Goal: Navigation & Orientation: Understand site structure

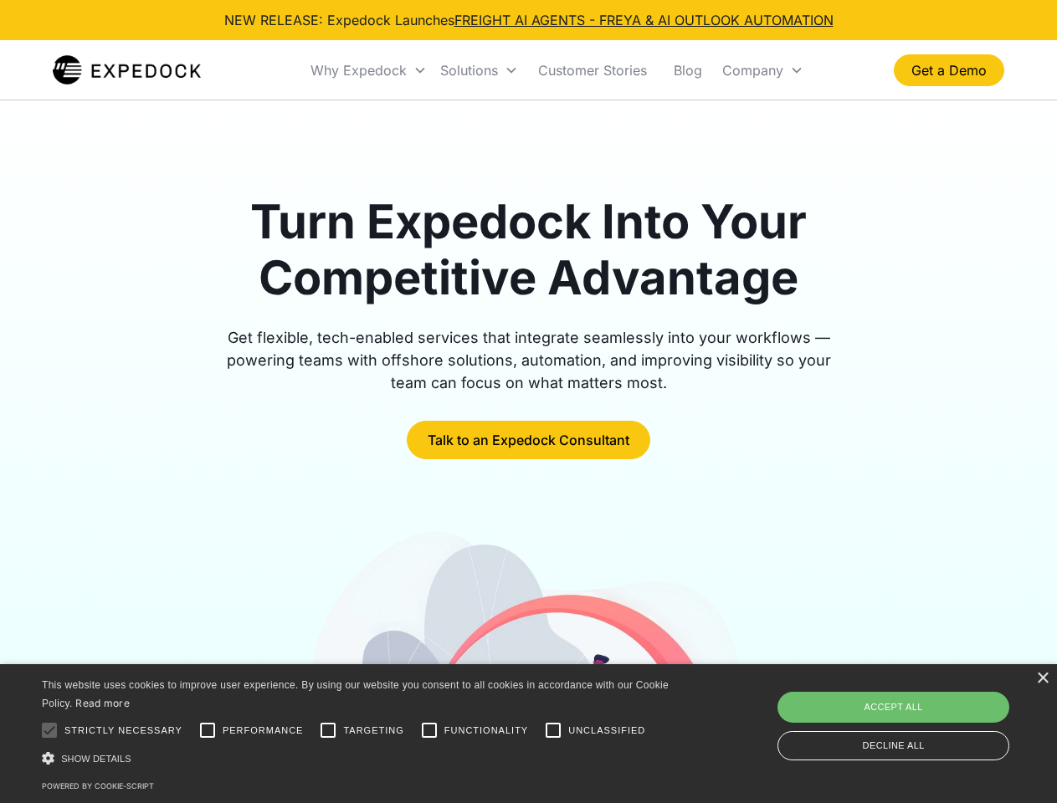
click at [369, 70] on div "Why Expedock" at bounding box center [358, 70] width 96 height 17
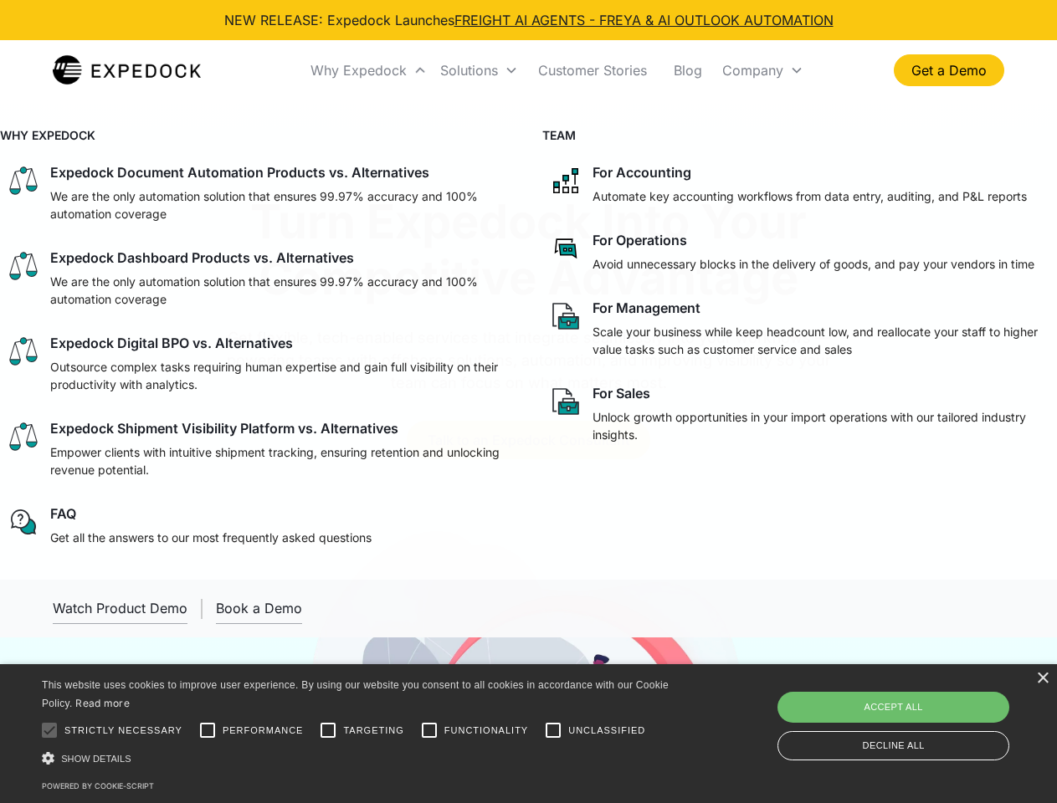
click at [479, 70] on div "Solutions" at bounding box center [469, 70] width 58 height 17
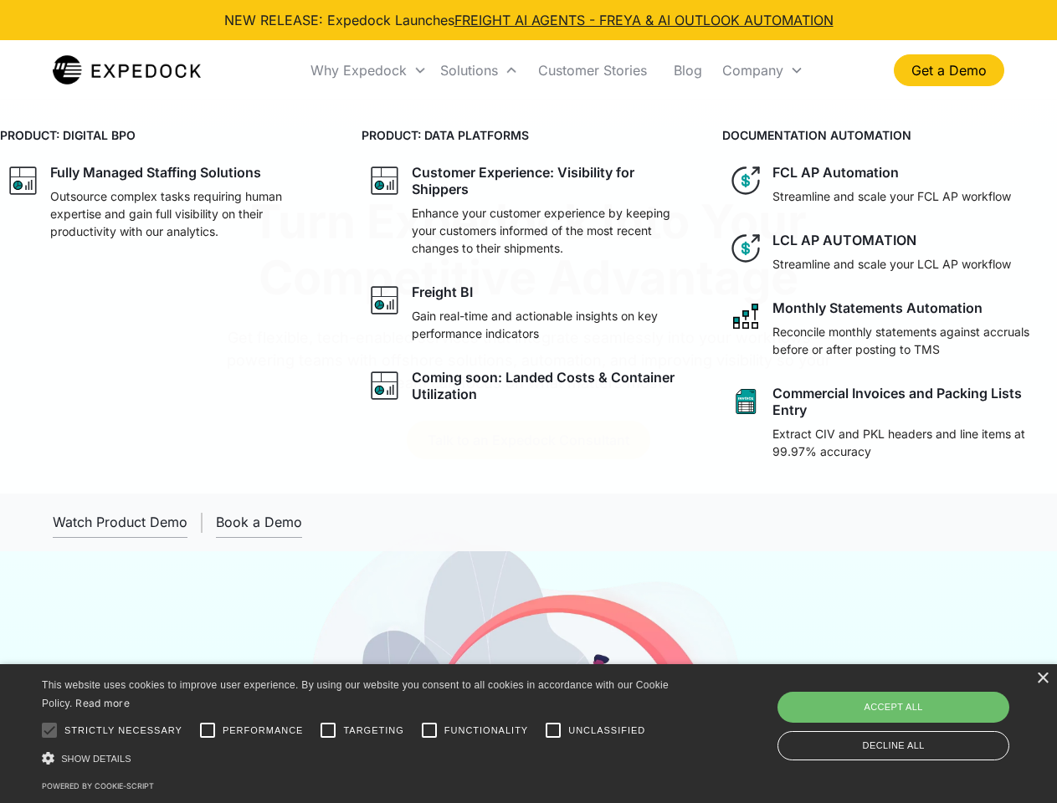
click at [762, 70] on div "Company" at bounding box center [752, 70] width 61 height 17
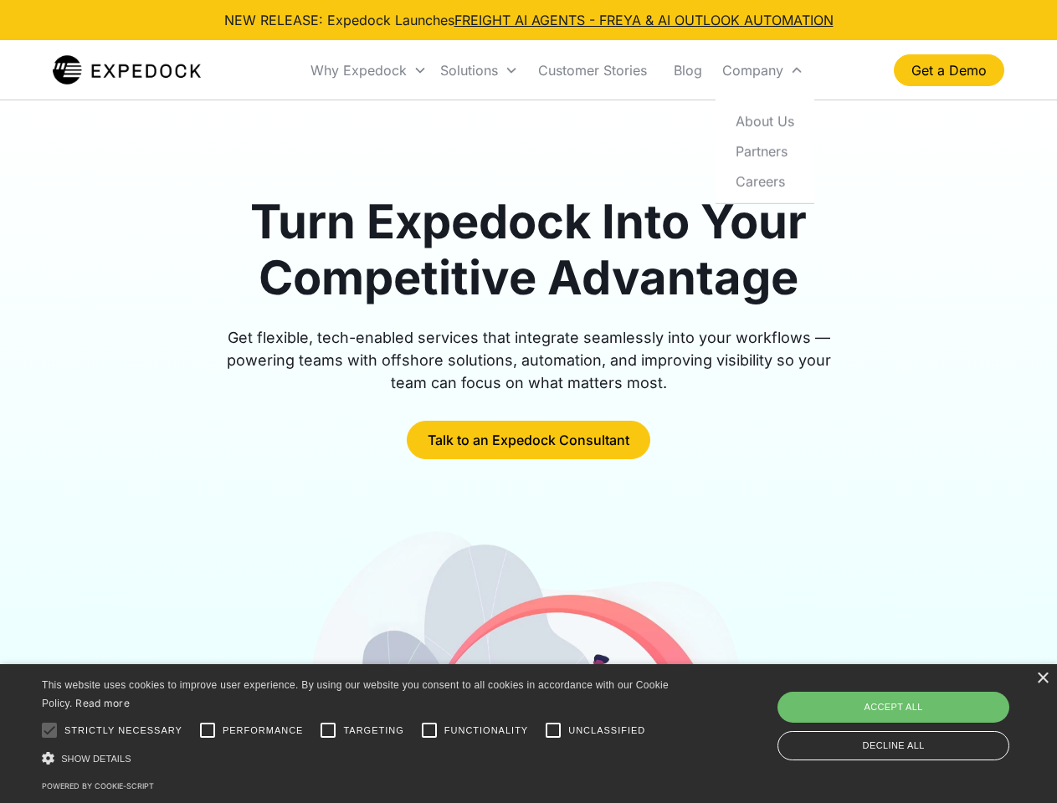
click at [49, 730] on div at bounding box center [49, 730] width 33 height 33
click at [208, 730] on input "Performance" at bounding box center [207, 730] width 33 height 33
checkbox input "true"
click at [328, 730] on input "Targeting" at bounding box center [327, 730] width 33 height 33
checkbox input "true"
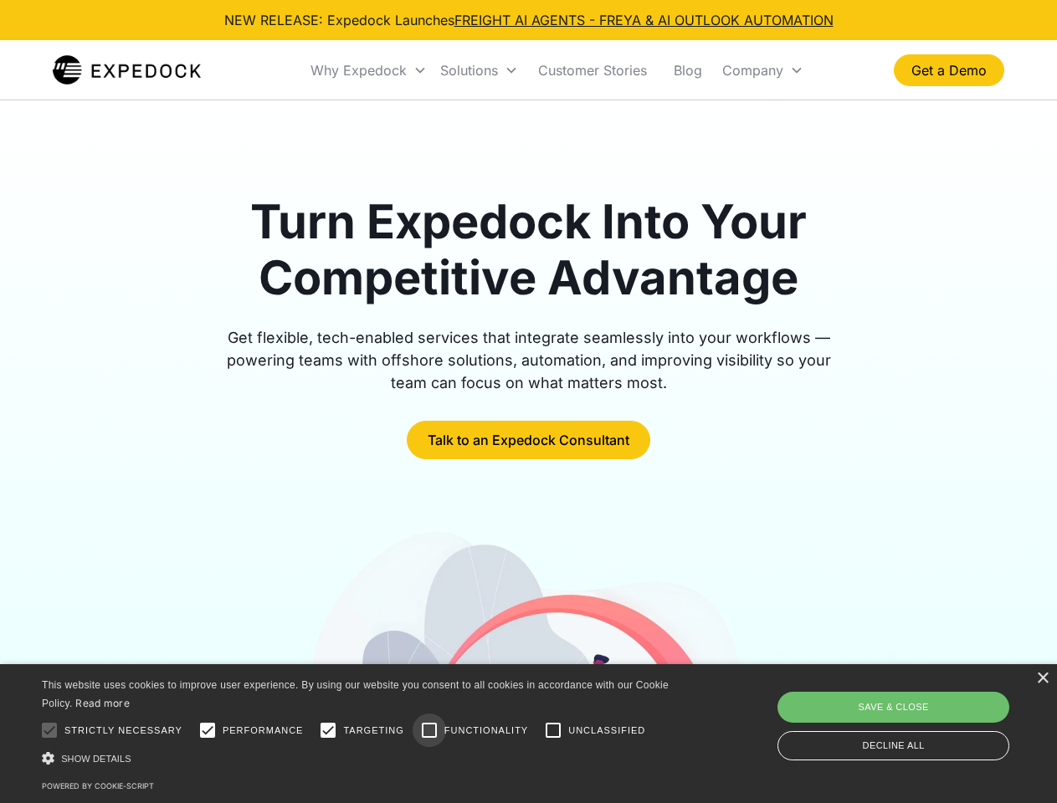
click at [429, 730] on input "Functionality" at bounding box center [429, 730] width 33 height 33
checkbox input "true"
click at [553, 730] on input "Unclassified" at bounding box center [552, 730] width 33 height 33
checkbox input "true"
click at [358, 758] on div "Show details Hide details" at bounding box center [358, 759] width 633 height 18
